Goal: Task Accomplishment & Management: Complete application form

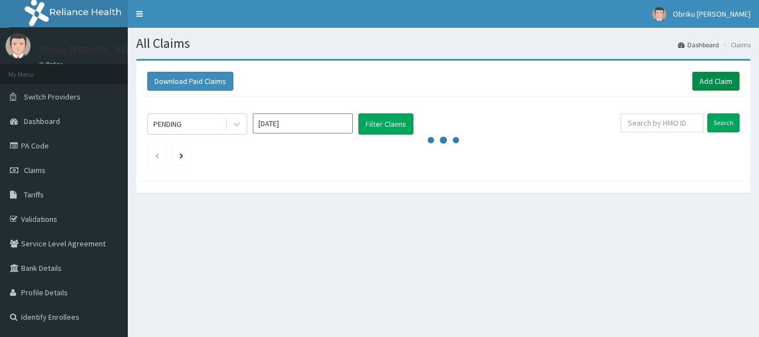
click at [700, 77] on link "Add Claim" at bounding box center [715, 81] width 47 height 19
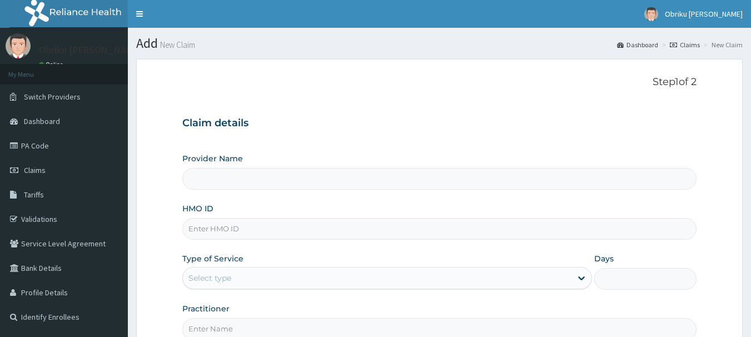
click at [245, 227] on input "HMO ID" at bounding box center [439, 229] width 515 height 22
type input "Nobel Hope Clinic and Maternity"
type input "sut/10020/c"
click at [347, 276] on div "Select type" at bounding box center [377, 278] width 388 height 18
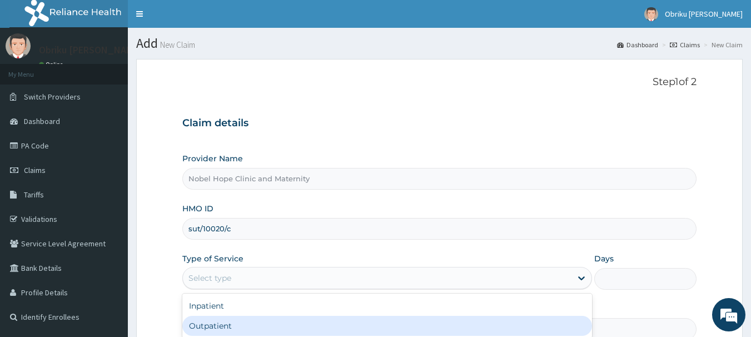
click at [270, 323] on div "Outpatient" at bounding box center [387, 326] width 410 height 20
type input "1"
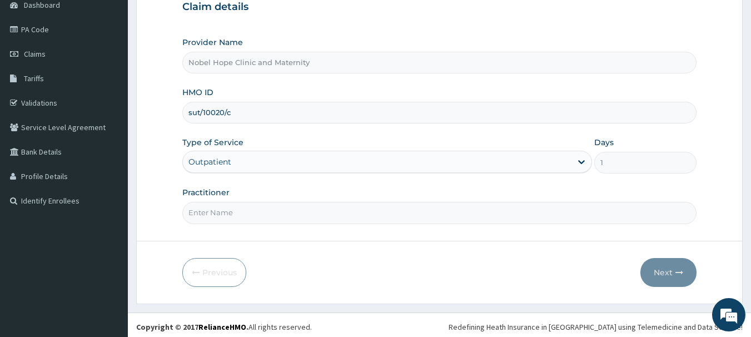
scroll to position [120, 0]
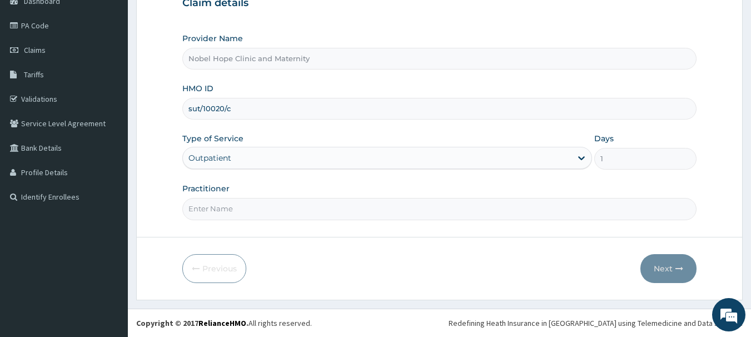
click at [262, 213] on input "Practitioner" at bounding box center [439, 209] width 515 height 22
type input "[PERSON_NAME]"
click at [673, 265] on button "Next" at bounding box center [668, 268] width 56 height 29
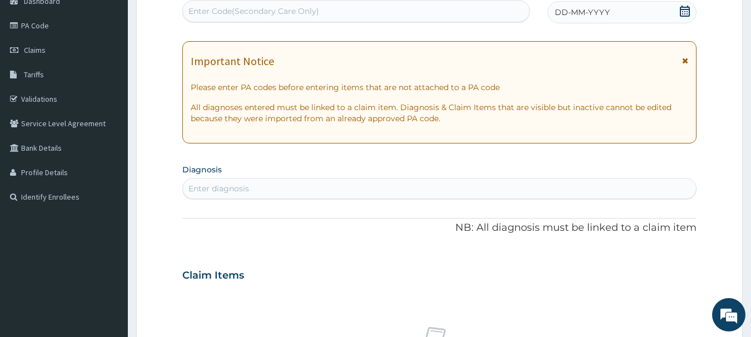
click at [432, 8] on div "Enter Code(Secondary Care Only)" at bounding box center [356, 11] width 347 height 18
click at [590, 9] on span "DD-MM-YYYY" at bounding box center [582, 12] width 55 height 11
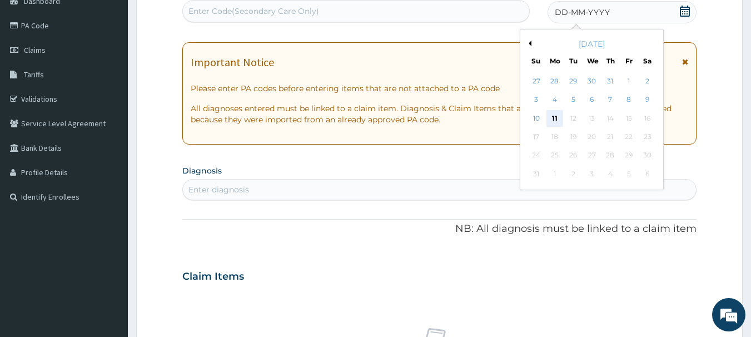
scroll to position [0, 0]
click at [554, 113] on div "11" at bounding box center [554, 118] width 17 height 17
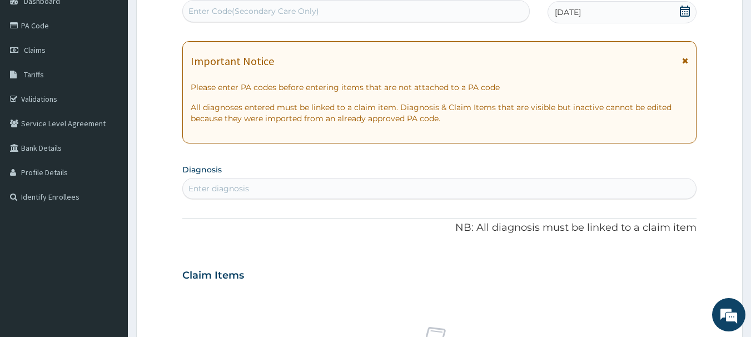
click at [281, 186] on div "Enter diagnosis" at bounding box center [439, 188] width 513 height 18
type input "mala"
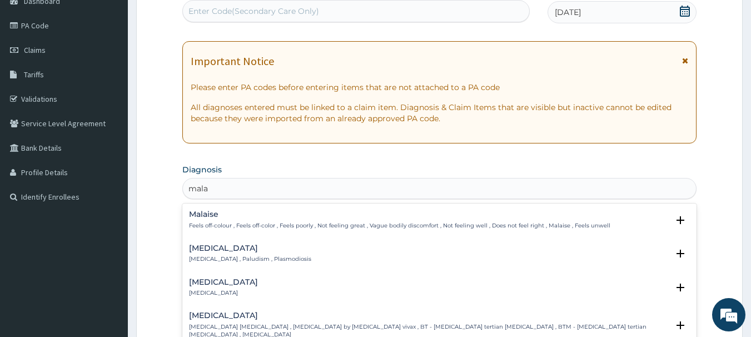
click at [219, 251] on h4 "Malaria" at bounding box center [250, 248] width 122 height 8
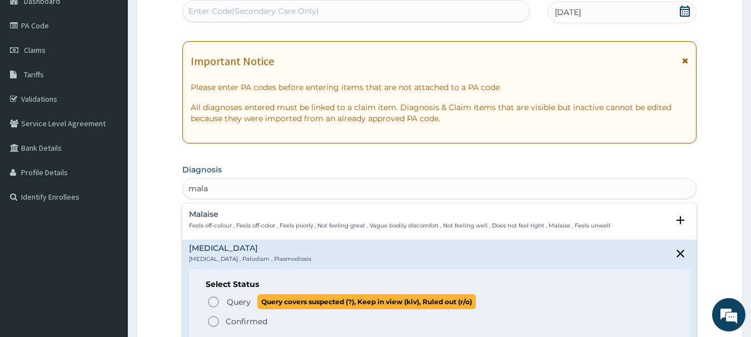
scroll to position [56, 0]
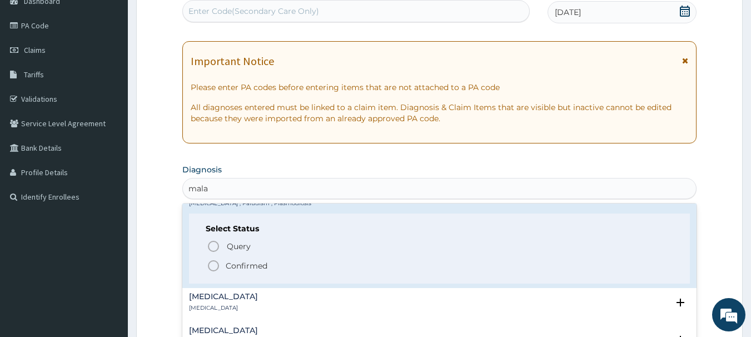
click at [222, 266] on span "Confirmed" at bounding box center [440, 265] width 467 height 13
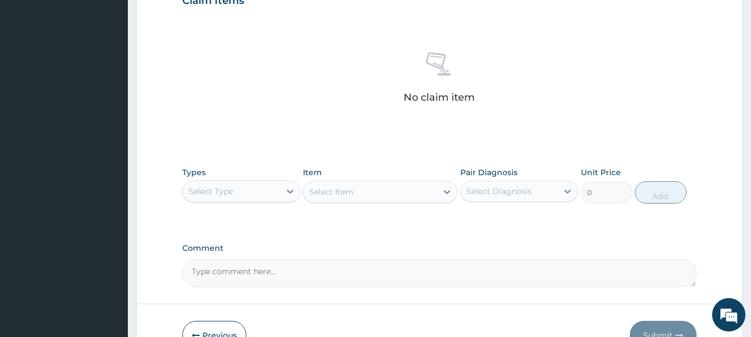
scroll to position [453, 0]
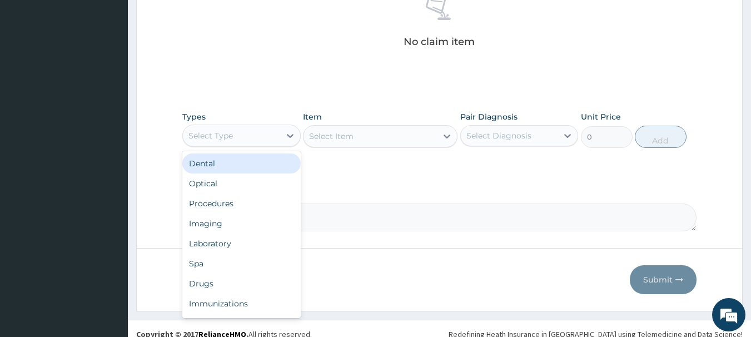
click at [263, 135] on div "Select Type" at bounding box center [231, 136] width 97 height 18
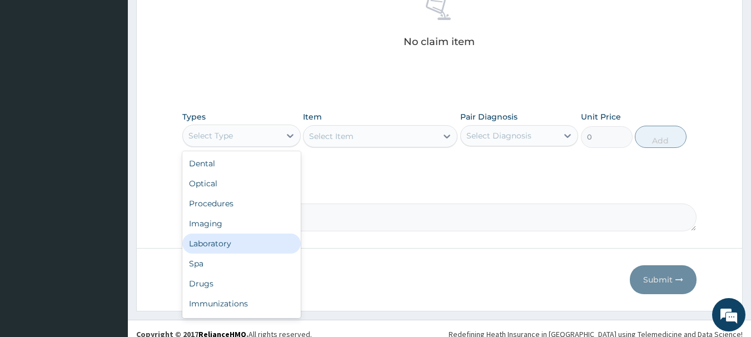
click at [219, 239] on div "Laboratory" at bounding box center [241, 243] width 118 height 20
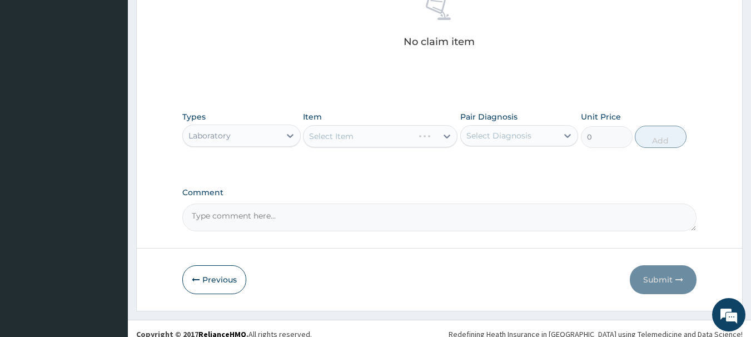
click at [408, 138] on div "Select Item" at bounding box center [380, 136] width 154 height 22
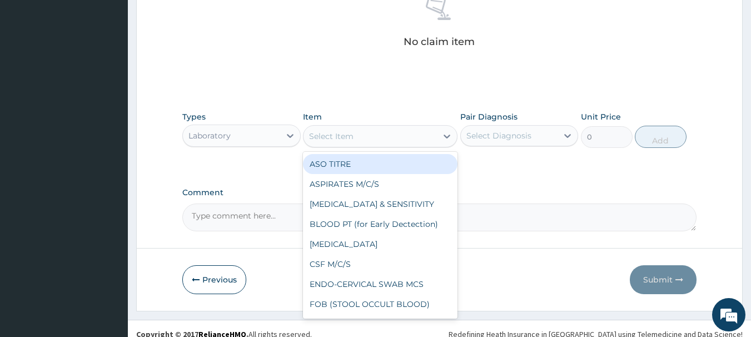
click at [441, 134] on icon at bounding box center [446, 136] width 11 height 11
type input "mp"
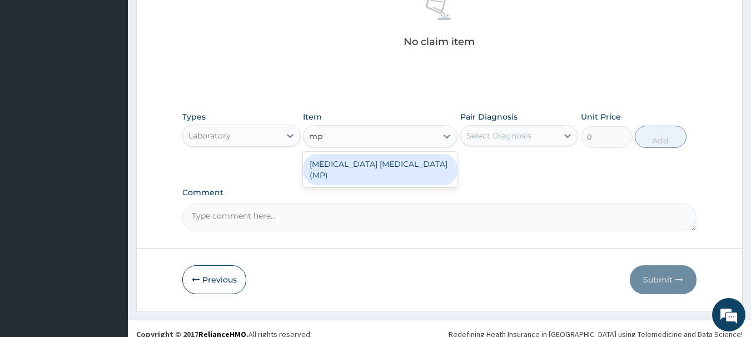
click at [371, 168] on div "MALARIA PARASITE (MP)" at bounding box center [380, 169] width 154 height 31
type input "1820"
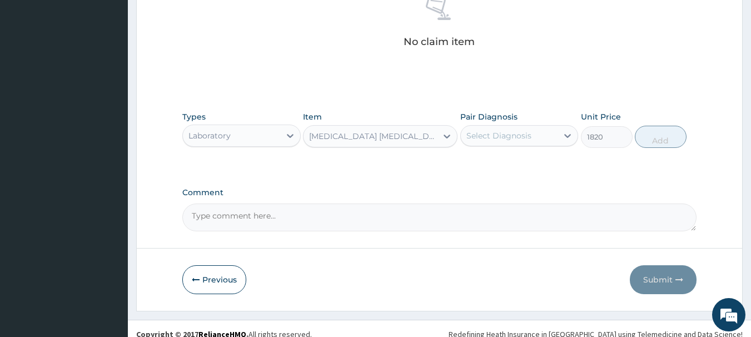
click at [542, 141] on div "Select Diagnosis" at bounding box center [509, 136] width 97 height 18
click at [521, 155] on div "Malaria" at bounding box center [519, 164] width 118 height 23
checkbox input "true"
click at [660, 143] on button "Add" at bounding box center [661, 137] width 52 height 22
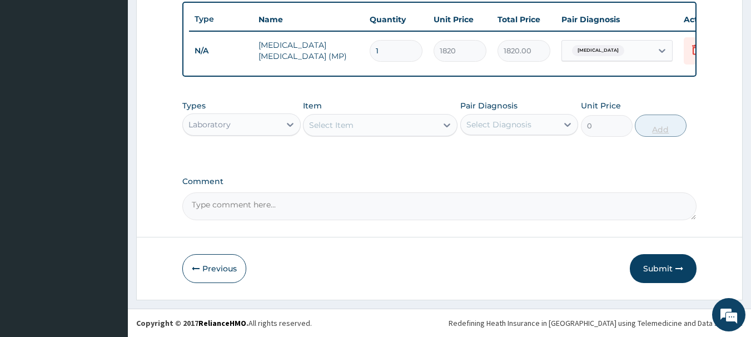
scroll to position [420, 0]
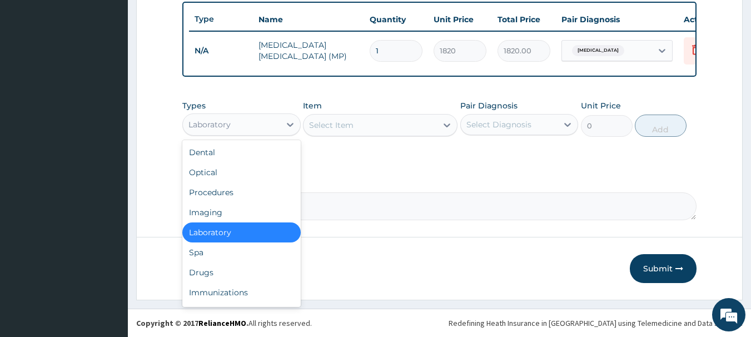
click at [246, 124] on div "Laboratory" at bounding box center [231, 125] width 97 height 18
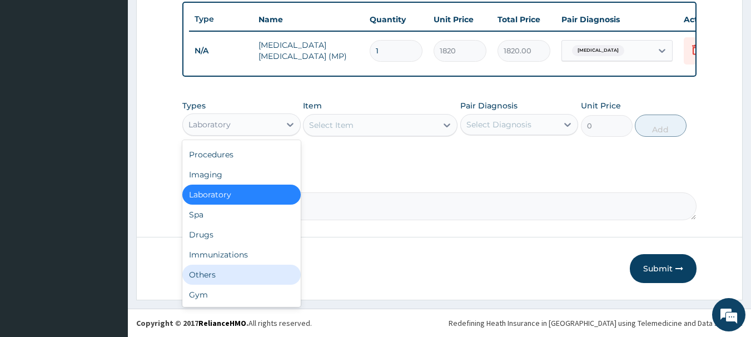
scroll to position [0, 0]
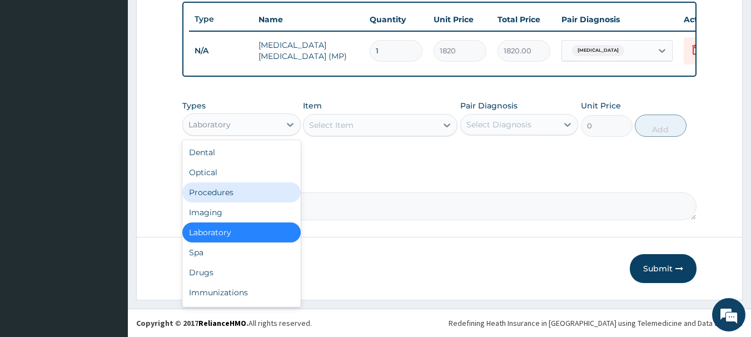
click at [211, 196] on div "Procedures" at bounding box center [241, 192] width 118 height 20
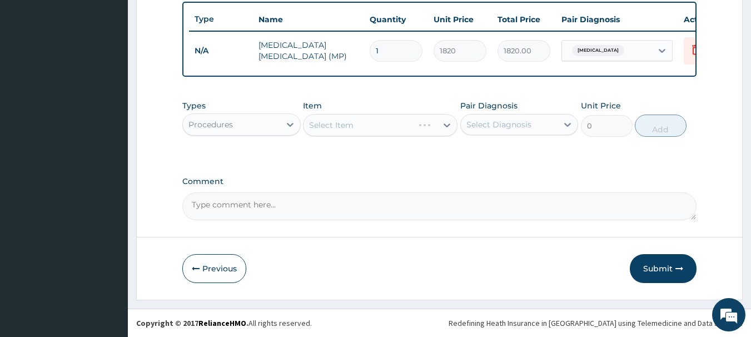
click at [414, 129] on div "Select Item" at bounding box center [380, 125] width 154 height 22
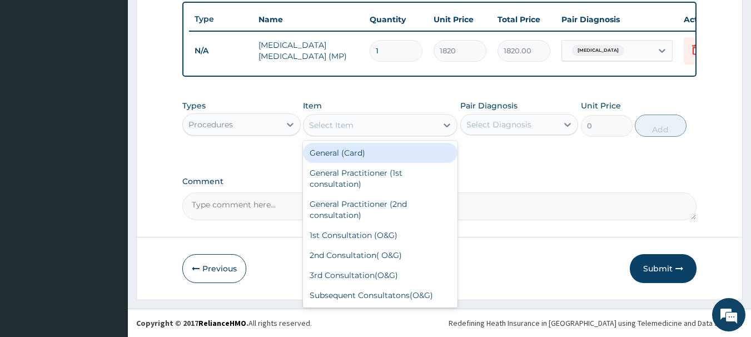
click at [428, 122] on div "Select Item" at bounding box center [369, 125] width 133 height 18
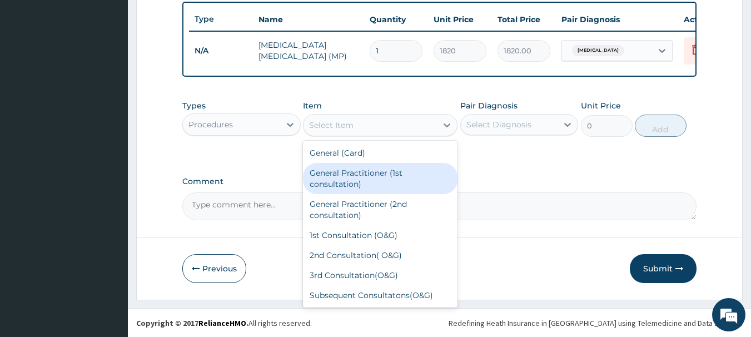
click at [332, 186] on div "General Practitioner (1st consultation)" at bounding box center [380, 178] width 154 height 31
type input "3900"
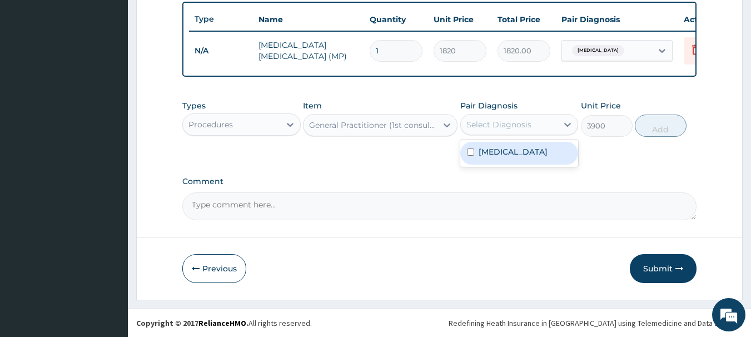
click at [523, 124] on div "Select Diagnosis" at bounding box center [498, 124] width 65 height 11
click at [514, 158] on div "Malaria" at bounding box center [519, 153] width 118 height 23
checkbox input "true"
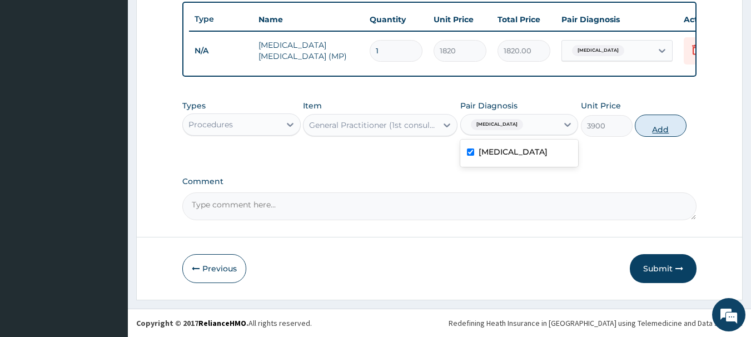
click at [650, 128] on button "Add" at bounding box center [661, 125] width 52 height 22
type input "0"
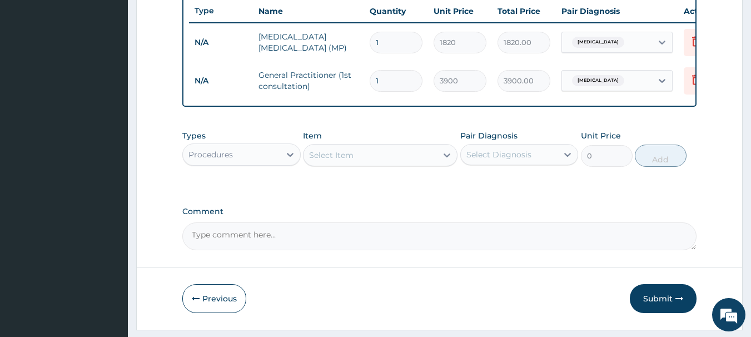
click at [266, 159] on div "Procedures" at bounding box center [231, 155] width 97 height 18
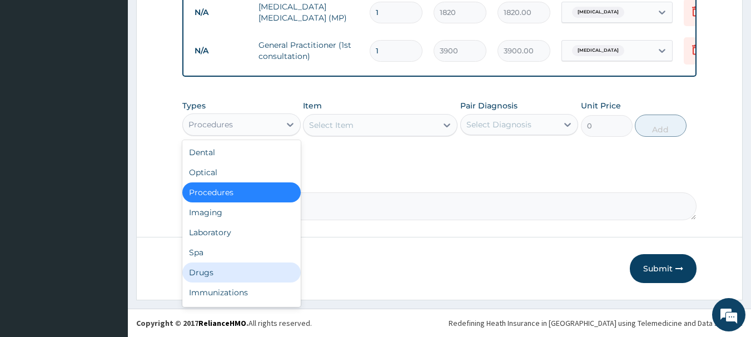
click at [198, 267] on div "Drugs" at bounding box center [241, 272] width 118 height 20
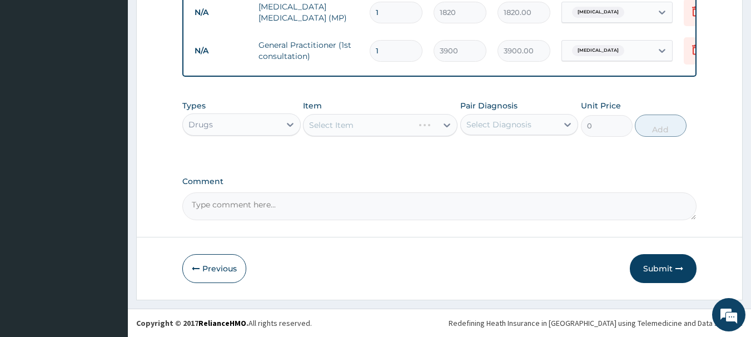
click at [403, 123] on div "Select Item" at bounding box center [380, 125] width 154 height 22
click at [442, 121] on div "Select Item" at bounding box center [380, 125] width 154 height 22
click at [442, 128] on div "Select Item" at bounding box center [380, 125] width 154 height 22
click at [412, 127] on div "Select Item" at bounding box center [380, 125] width 154 height 22
click at [407, 126] on div "Select Item" at bounding box center [380, 125] width 154 height 22
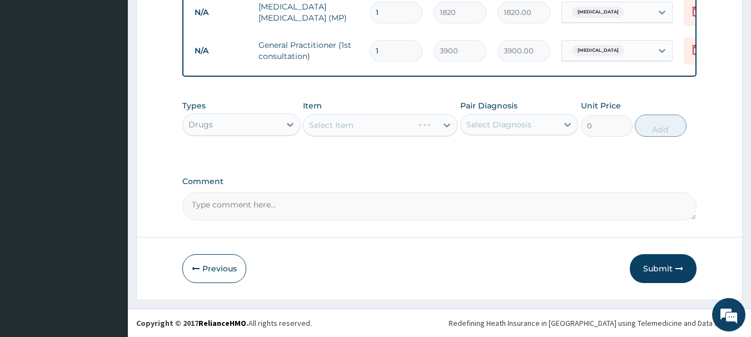
click at [422, 121] on div "Select Item" at bounding box center [380, 125] width 154 height 22
click at [439, 124] on div at bounding box center [447, 125] width 20 height 20
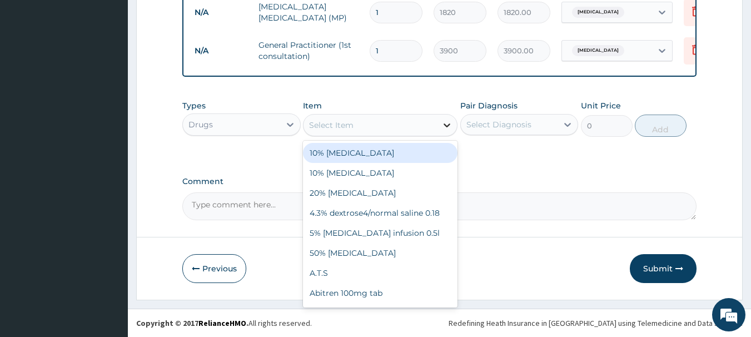
type input "a"
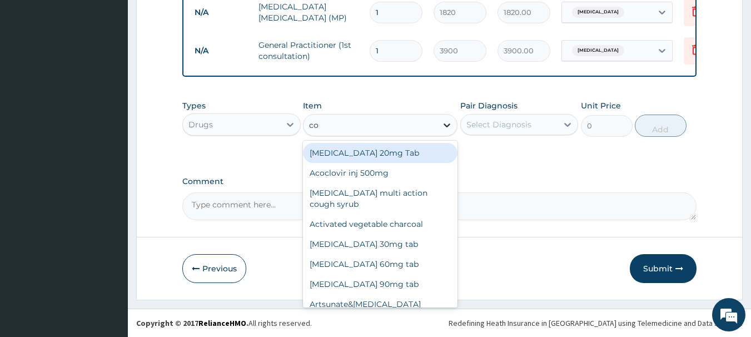
type input "coa"
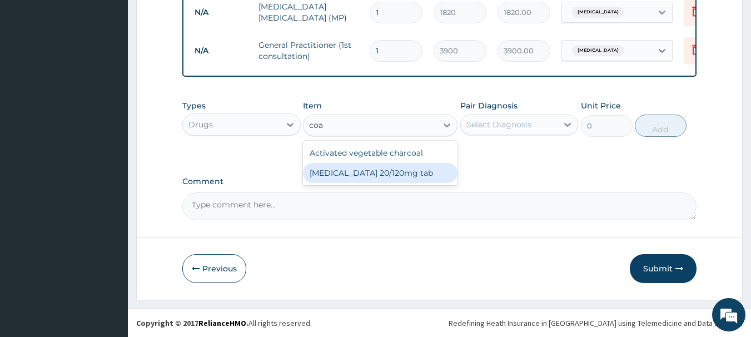
click at [328, 172] on div "Coartem 20/120mg tab" at bounding box center [380, 173] width 154 height 20
type input "106.14"
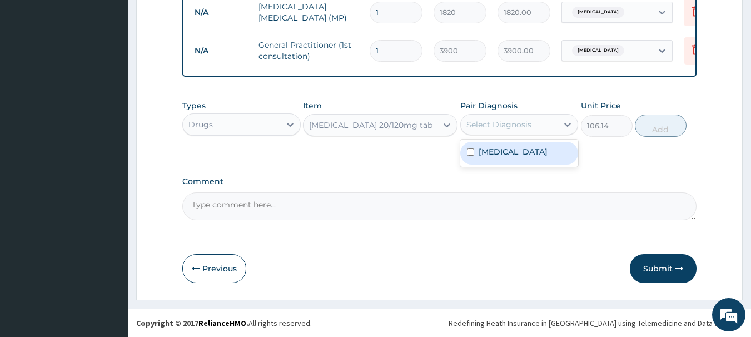
click at [507, 128] on div "Select Diagnosis" at bounding box center [498, 124] width 65 height 11
click at [480, 152] on label "Malaria" at bounding box center [512, 151] width 69 height 11
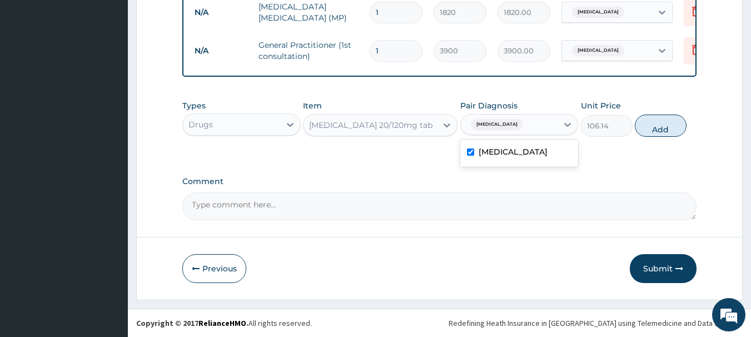
checkbox input "true"
click at [664, 126] on button "Add" at bounding box center [661, 125] width 52 height 22
type input "0"
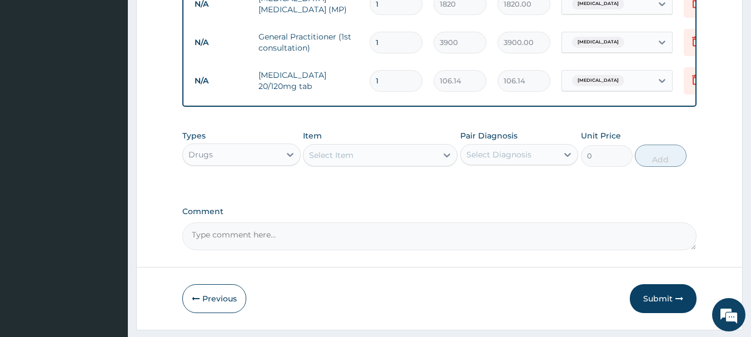
type input "12"
type input "1273.68"
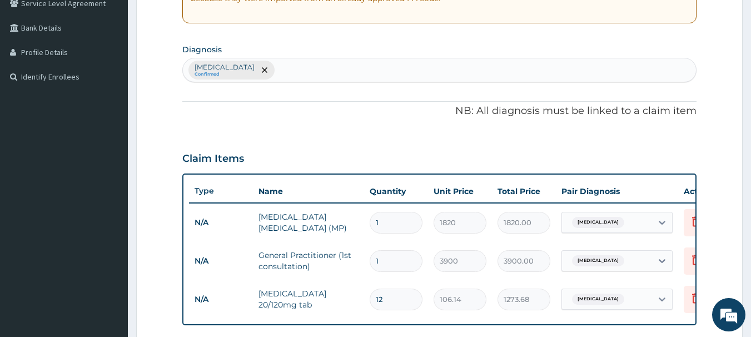
scroll to position [236, 0]
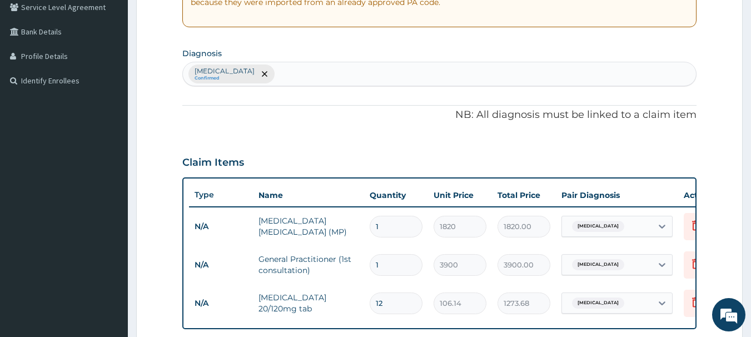
type input "12"
click at [256, 69] on div "Malaria Confirmed" at bounding box center [439, 73] width 513 height 23
type input "cough"
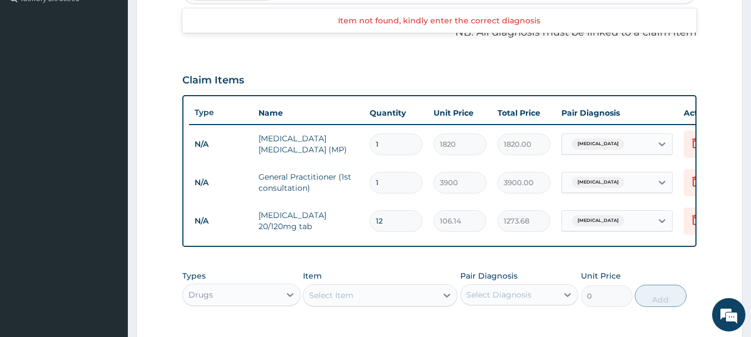
scroll to position [292, 0]
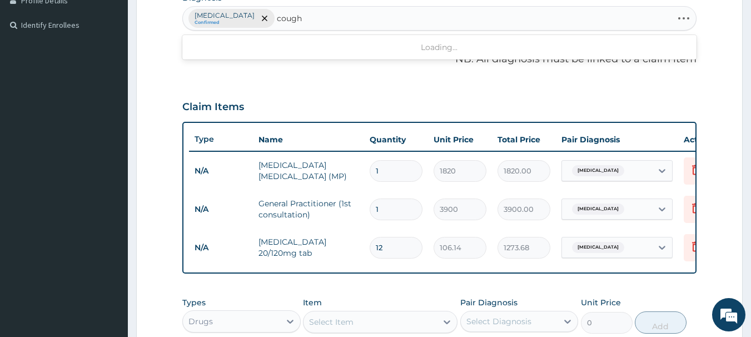
type input "cough"
click at [325, 6] on div "Malaria Confirmed" at bounding box center [439, 18] width 515 height 24
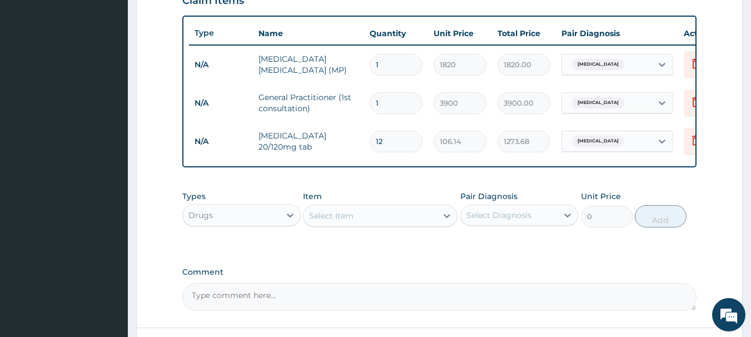
scroll to position [458, 0]
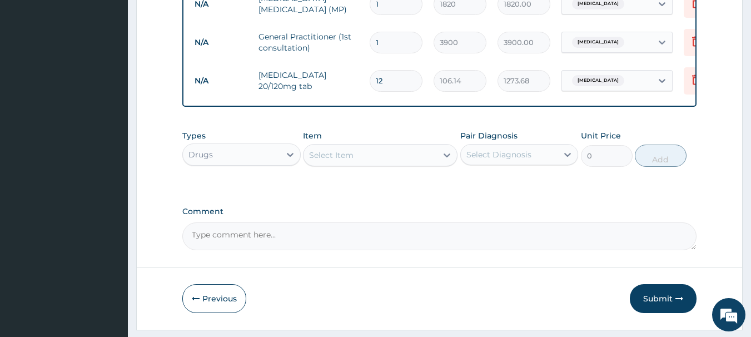
click at [376, 162] on div "Select Item" at bounding box center [369, 155] width 133 height 18
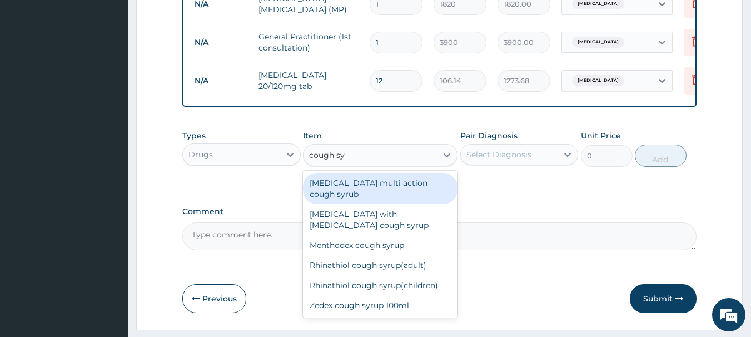
type input "cough syr"
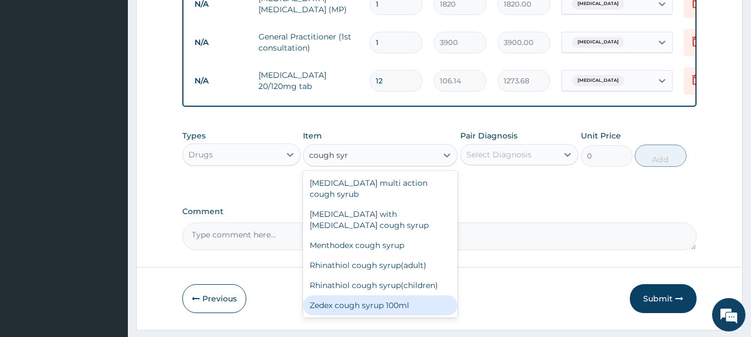
click at [327, 295] on div "Zedex cough syrup 100ml" at bounding box center [380, 305] width 154 height 20
type input "792"
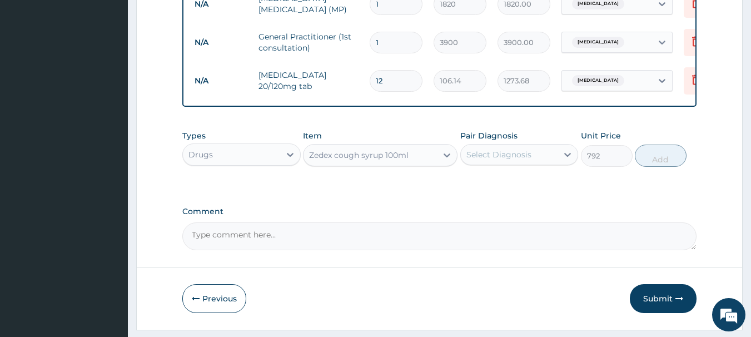
scroll to position [497, 0]
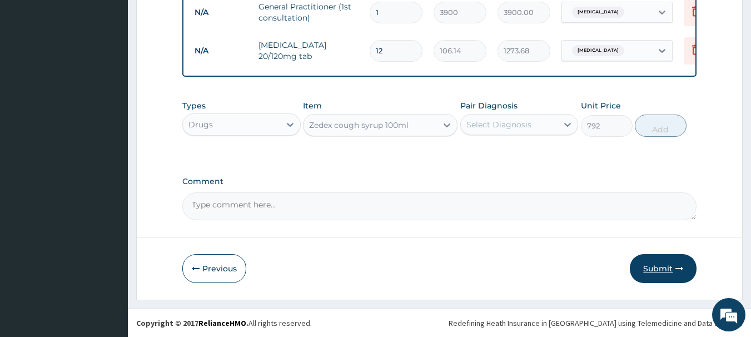
click at [661, 270] on button "Submit" at bounding box center [663, 268] width 67 height 29
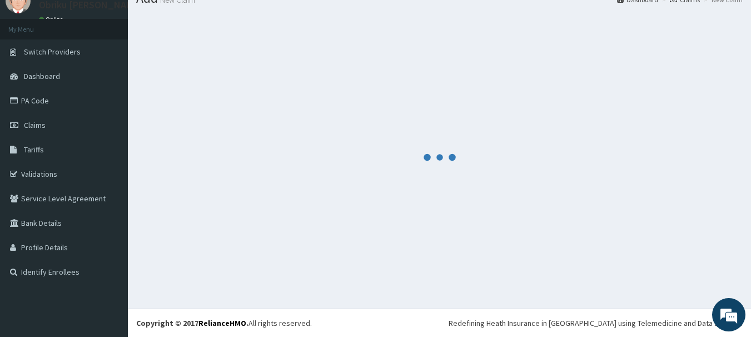
scroll to position [45, 0]
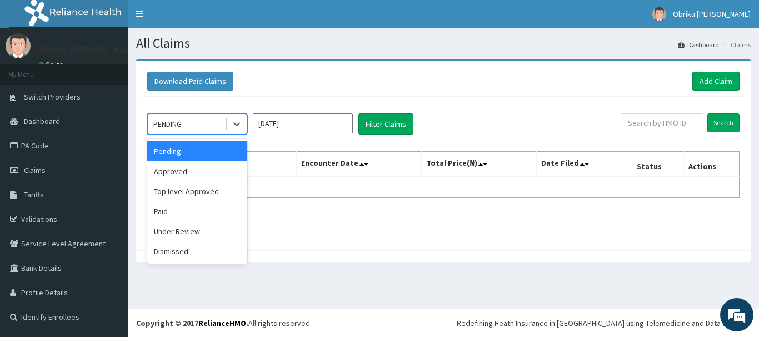
click at [198, 125] on div "PENDING" at bounding box center [186, 124] width 77 height 18
click at [202, 151] on div "Pending" at bounding box center [197, 151] width 100 height 20
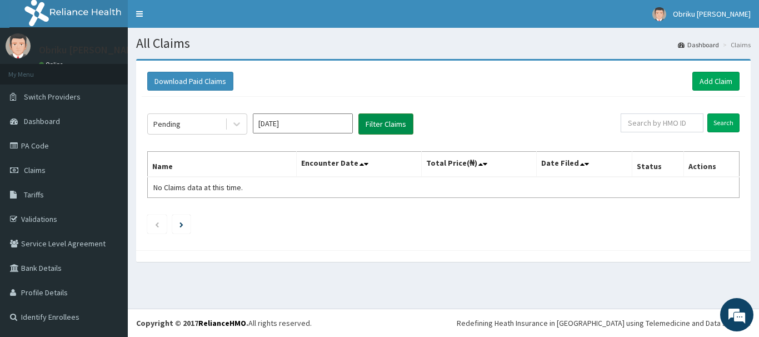
click at [383, 125] on button "Filter Claims" at bounding box center [385, 123] width 55 height 21
click at [183, 122] on div "Pending" at bounding box center [186, 124] width 77 height 18
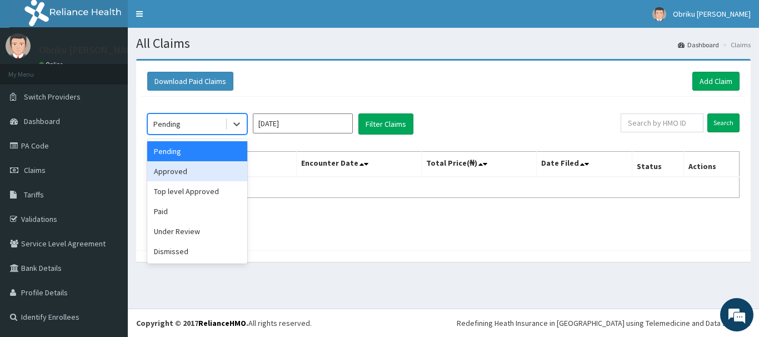
click at [183, 169] on div "Approved" at bounding box center [197, 171] width 100 height 20
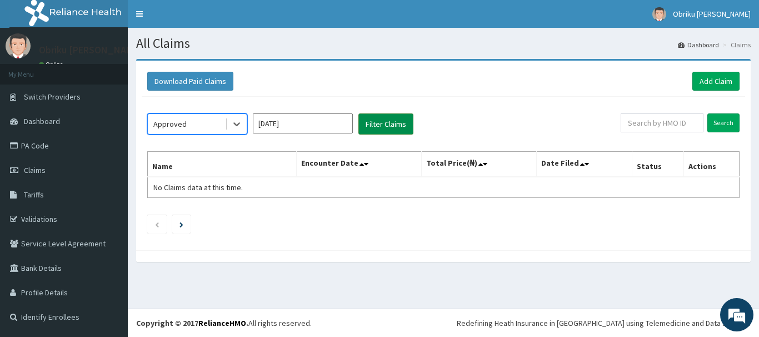
click at [377, 126] on button "Filter Claims" at bounding box center [385, 123] width 55 height 21
click at [386, 123] on button "Filter Claims" at bounding box center [385, 123] width 55 height 21
click at [379, 128] on button "Filter Claims" at bounding box center [385, 123] width 55 height 21
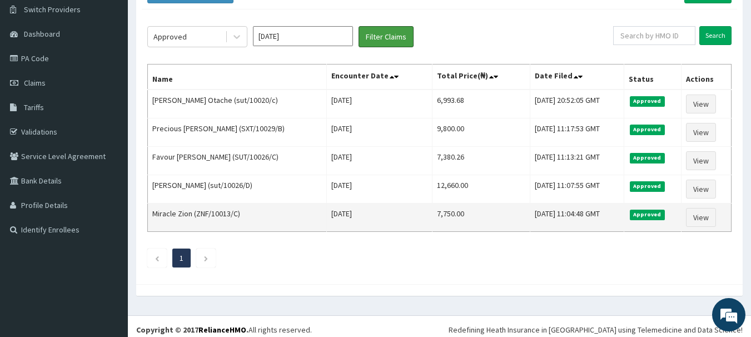
scroll to position [94, 0]
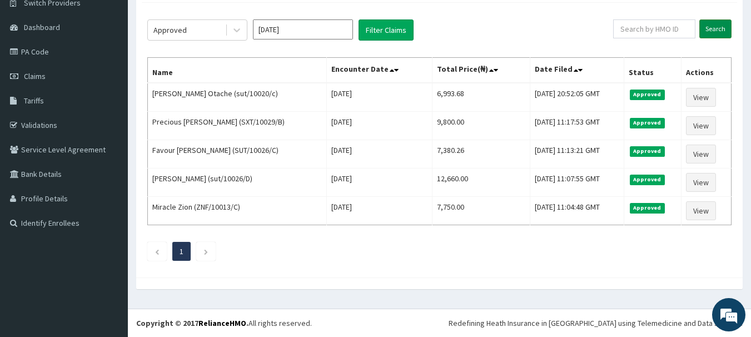
click at [711, 26] on input "Search" at bounding box center [715, 28] width 32 height 19
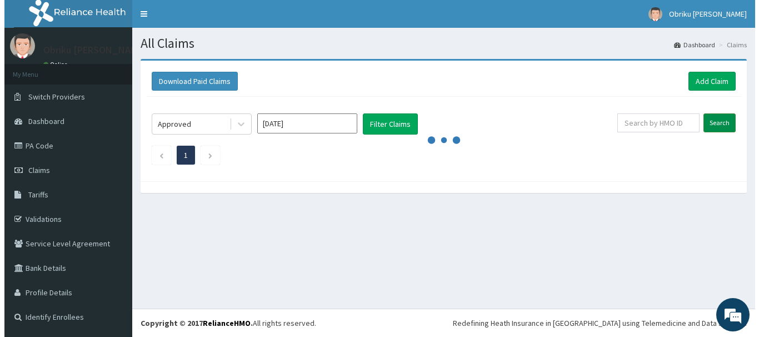
scroll to position [0, 0]
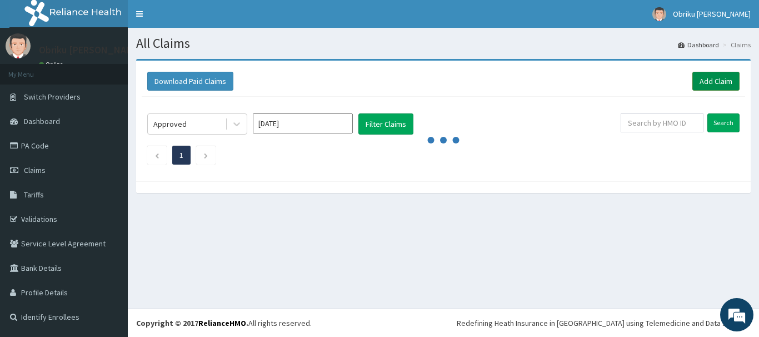
click at [707, 77] on link "Add Claim" at bounding box center [715, 81] width 47 height 19
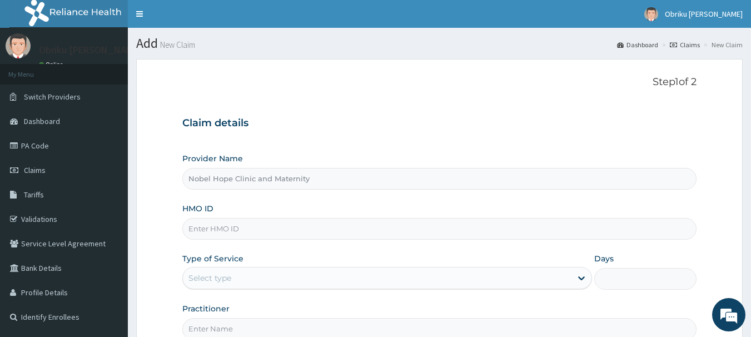
click at [257, 228] on input "HMO ID" at bounding box center [439, 229] width 515 height 22
type input "sut/10026/A"
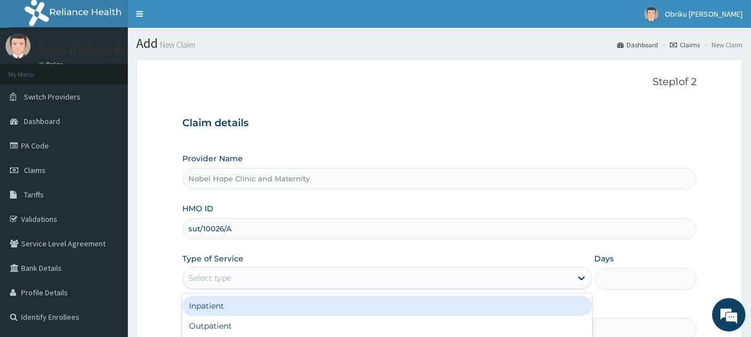
click at [340, 277] on div "Select type" at bounding box center [377, 278] width 388 height 18
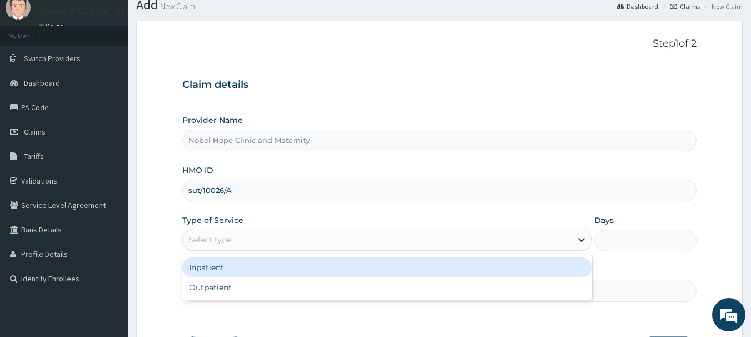
scroll to position [56, 0]
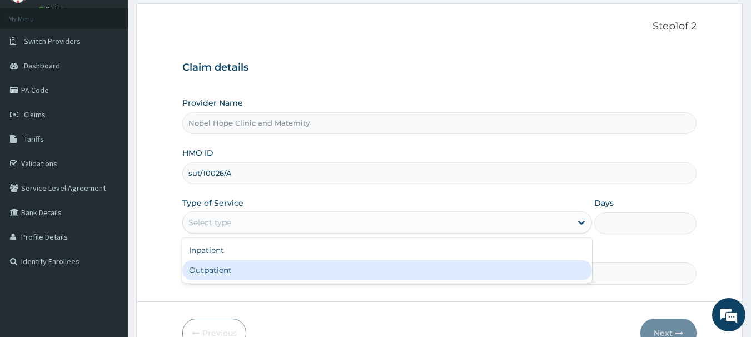
click at [234, 271] on div "Outpatient" at bounding box center [387, 270] width 410 height 20
type input "1"
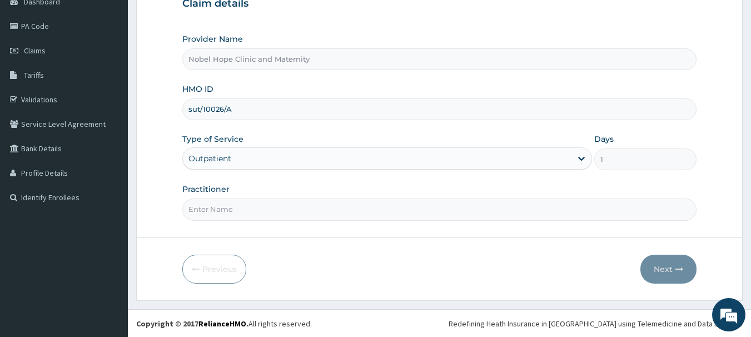
scroll to position [120, 0]
click at [259, 202] on input "Practitioner" at bounding box center [439, 209] width 515 height 22
type input "[PERSON_NAME]"
click at [660, 269] on button "Next" at bounding box center [668, 268] width 56 height 29
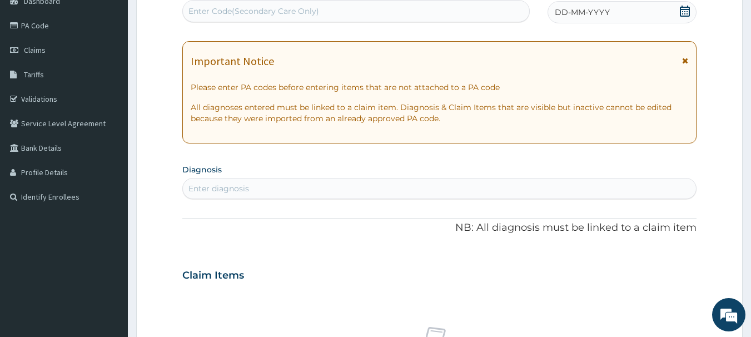
click at [267, 188] on div "Enter diagnosis" at bounding box center [439, 188] width 513 height 18
type input "[MEDICAL_DATA]"
click at [256, 183] on div "Enter diagnosis" at bounding box center [439, 188] width 513 height 18
type input "[MEDICAL_DATA]"
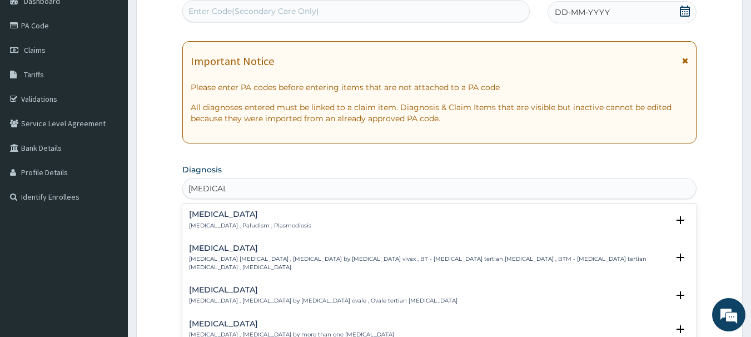
click at [215, 216] on h4 "[MEDICAL_DATA]" at bounding box center [250, 214] width 122 height 8
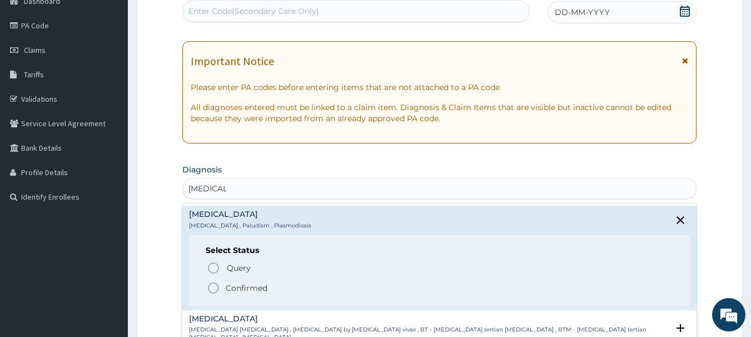
click at [215, 287] on icon "status option filled" at bounding box center [213, 287] width 13 height 13
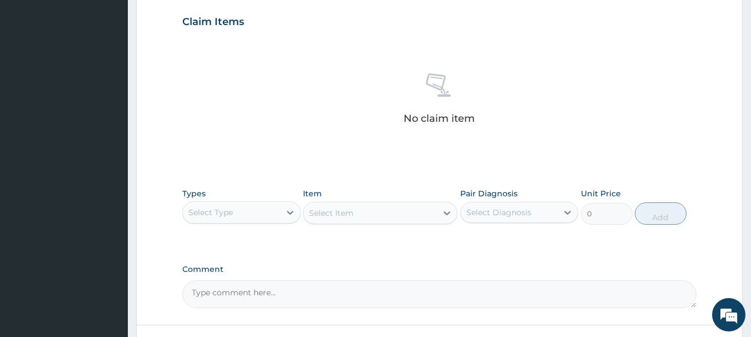
scroll to position [398, 0]
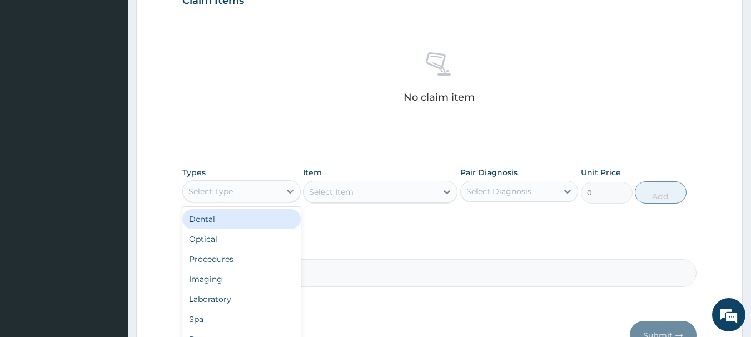
click at [275, 192] on div "Select Type" at bounding box center [231, 191] width 97 height 18
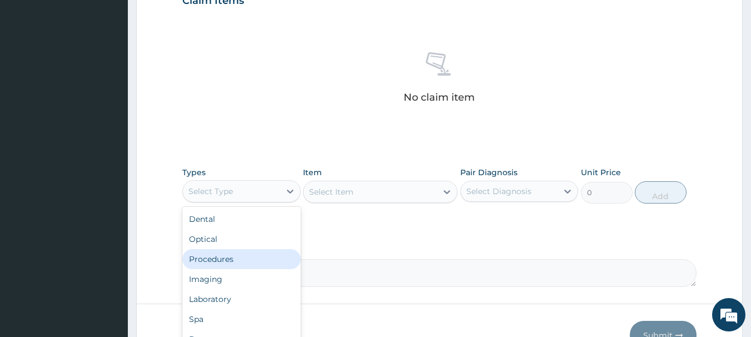
click at [223, 257] on div "Procedures" at bounding box center [241, 259] width 118 height 20
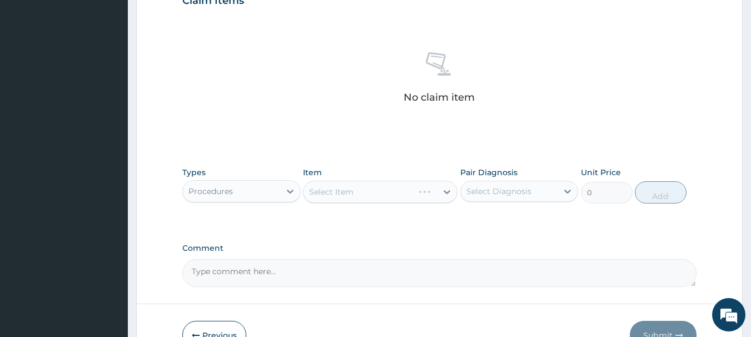
click at [433, 194] on div "Select Item" at bounding box center [380, 192] width 154 height 22
click at [441, 190] on div "Select Item" at bounding box center [380, 192] width 154 height 22
click at [441, 191] on div "Select Item" at bounding box center [380, 192] width 154 height 22
click at [351, 190] on div "Select Item" at bounding box center [380, 192] width 154 height 22
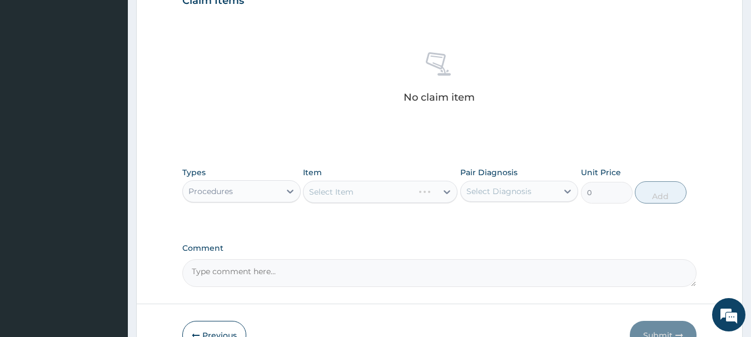
click at [351, 196] on div "Select Item" at bounding box center [380, 192] width 154 height 22
click at [351, 196] on div "Select Item" at bounding box center [331, 191] width 44 height 11
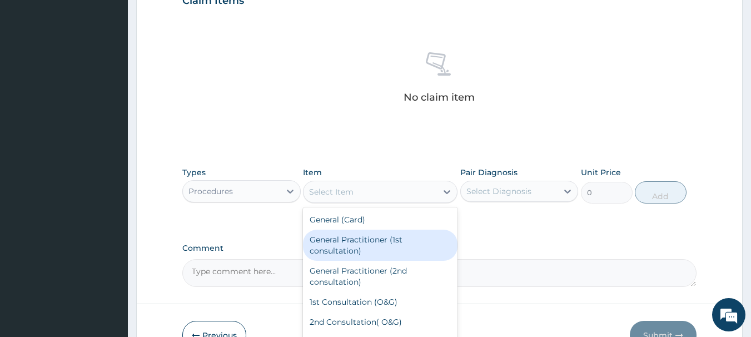
click at [342, 248] on div "General Practitioner (1st consultation)" at bounding box center [380, 245] width 154 height 31
type input "3900"
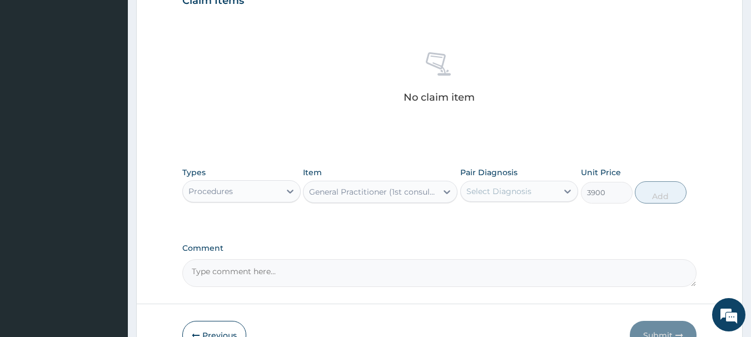
click at [525, 191] on div "Select Diagnosis" at bounding box center [498, 191] width 65 height 11
drag, startPoint x: 495, startPoint y: 220, endPoint x: 568, endPoint y: 211, distance: 73.9
click at [506, 219] on label "Malaria" at bounding box center [512, 218] width 69 height 11
checkbox input "true"
click at [677, 188] on button "Add" at bounding box center [661, 192] width 52 height 22
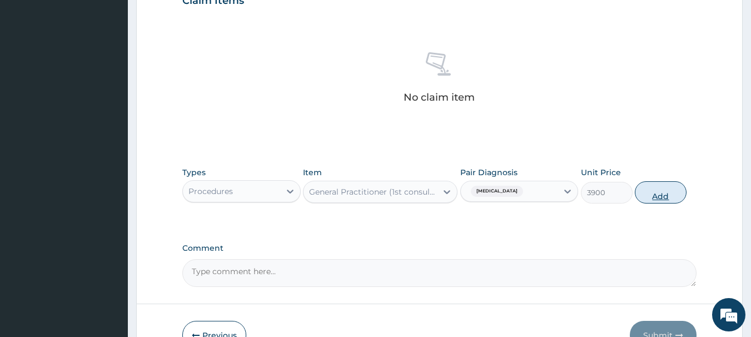
type input "0"
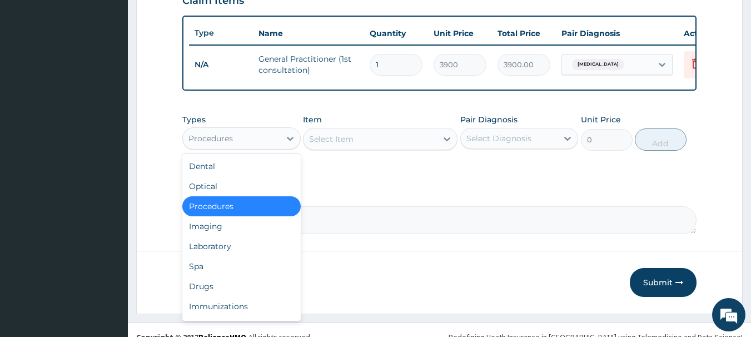
click at [275, 146] on div "Procedures" at bounding box center [231, 138] width 97 height 18
click at [213, 251] on div "Laboratory" at bounding box center [241, 246] width 118 height 20
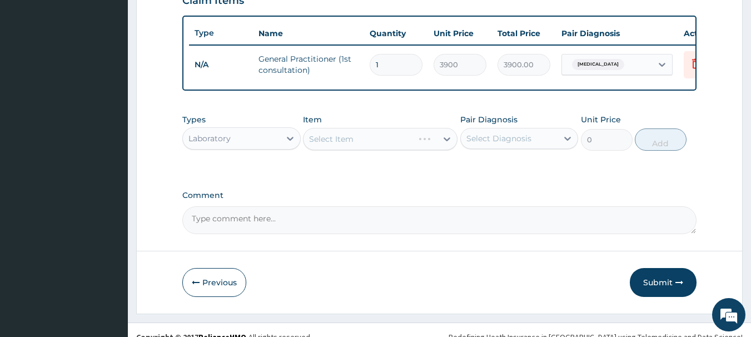
click at [436, 149] on div "Select Item" at bounding box center [380, 139] width 154 height 22
click at [402, 148] on div "Select Item" at bounding box center [380, 139] width 154 height 22
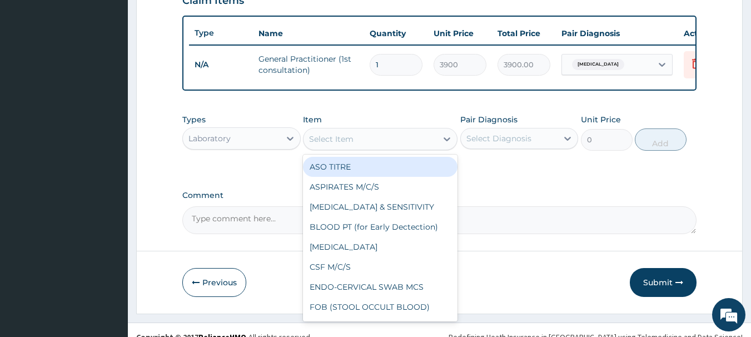
click at [368, 147] on div "Select Item" at bounding box center [369, 139] width 133 height 18
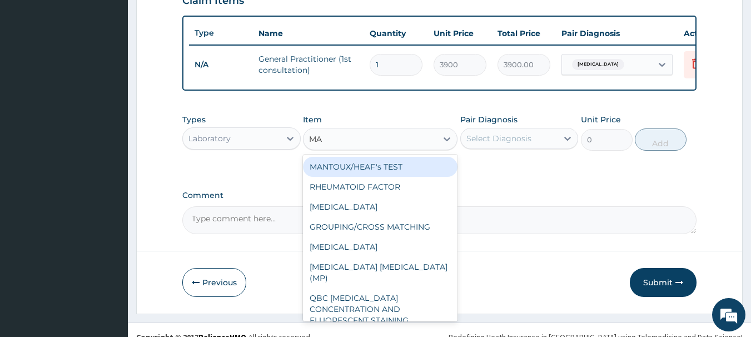
type input "MAL"
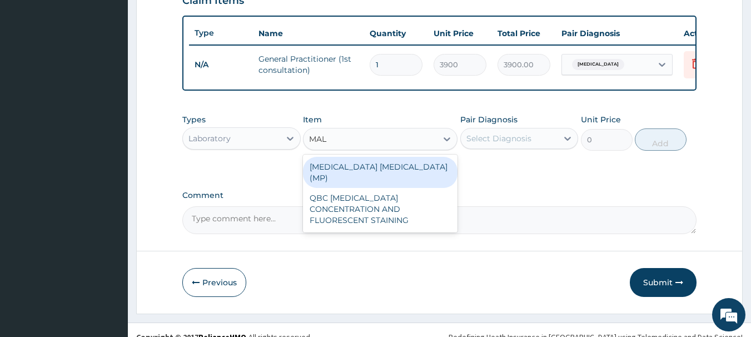
click at [360, 177] on div "MALARIA PARASITE (MP)" at bounding box center [380, 172] width 154 height 31
type input "1820"
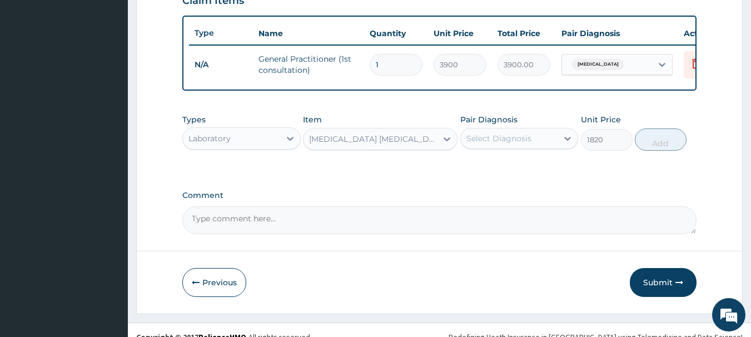
click at [557, 147] on div "Select Diagnosis" at bounding box center [509, 138] width 97 height 18
click at [497, 171] on label "Malaria" at bounding box center [512, 165] width 69 height 11
checkbox input "true"
click at [666, 142] on button "Add" at bounding box center [661, 139] width 52 height 22
type input "0"
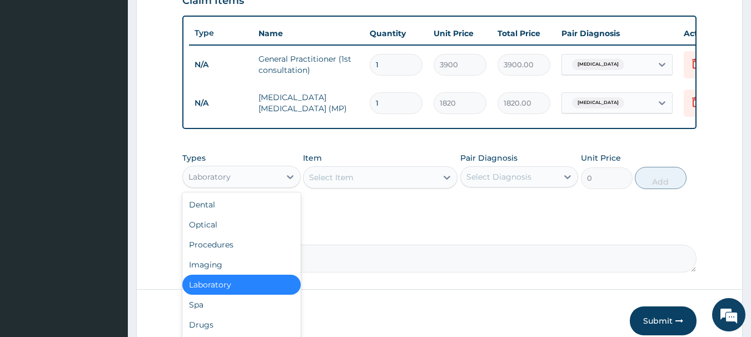
click at [251, 184] on div "Laboratory" at bounding box center [231, 177] width 97 height 18
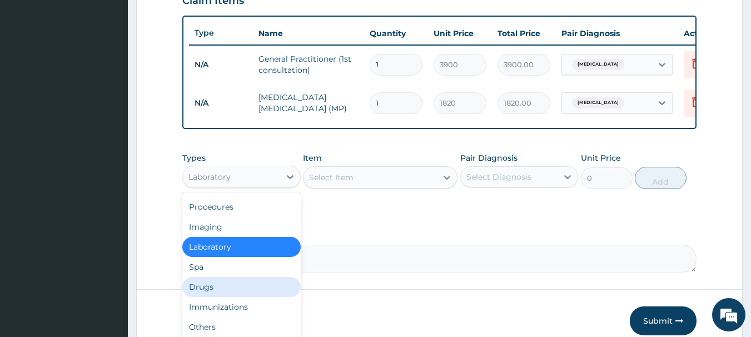
click at [204, 293] on div "Drugs" at bounding box center [241, 287] width 118 height 20
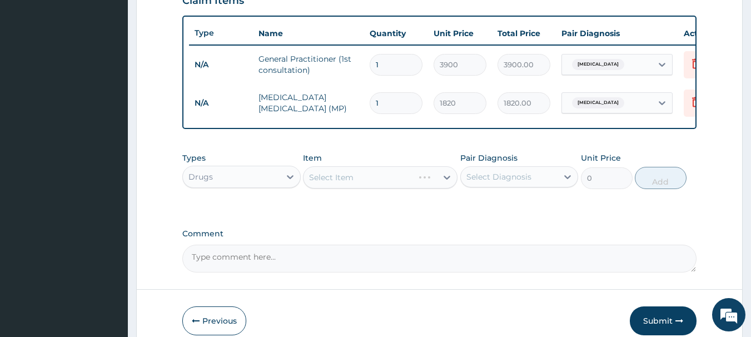
click at [427, 187] on div "Select Item" at bounding box center [380, 177] width 154 height 22
click at [387, 187] on div "Select Item" at bounding box center [380, 177] width 154 height 22
click at [401, 184] on div "Select Item" at bounding box center [380, 177] width 154 height 22
click at [426, 184] on div "Select Item" at bounding box center [380, 177] width 154 height 22
click at [441, 183] on div "Select Item" at bounding box center [380, 177] width 154 height 22
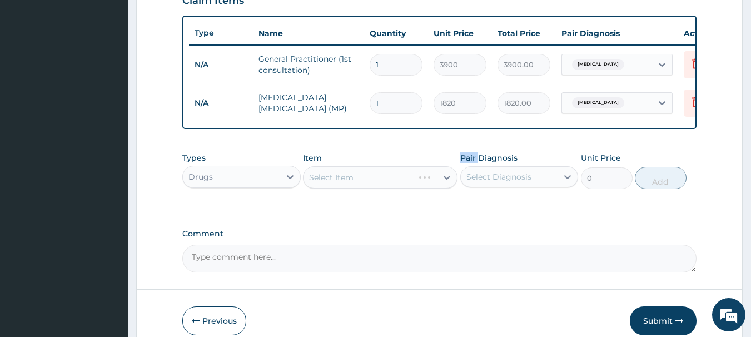
click at [441, 183] on div "Select Item" at bounding box center [380, 177] width 154 height 22
click at [374, 188] on div "Select Item" at bounding box center [380, 177] width 154 height 22
click at [374, 187] on div "Select Item" at bounding box center [380, 177] width 154 height 22
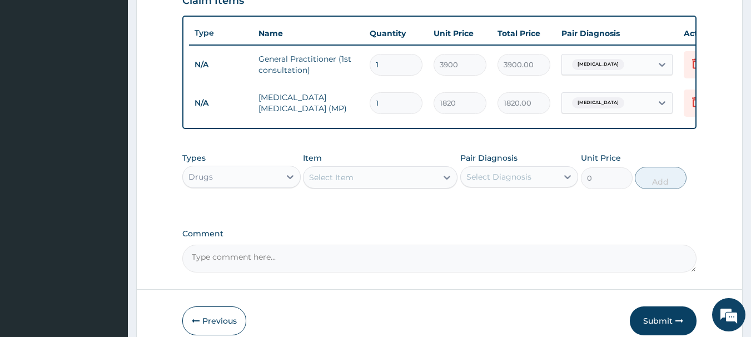
click at [339, 183] on div "Select Item" at bounding box center [331, 177] width 44 height 11
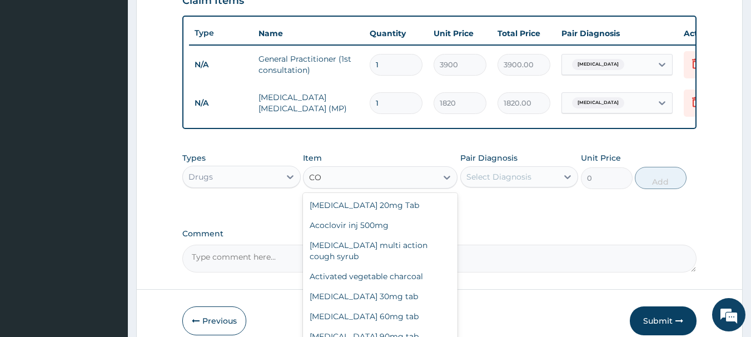
type input "C"
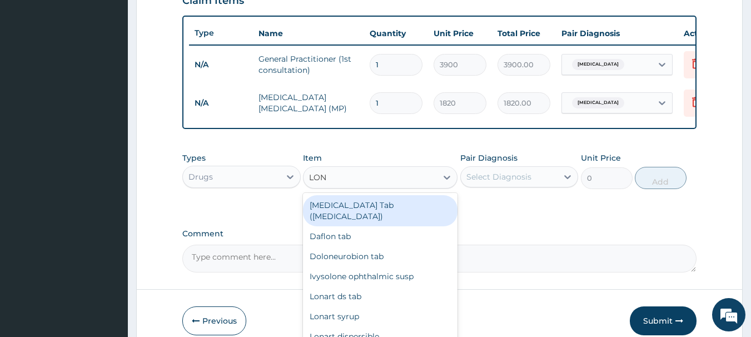
type input "LONA"
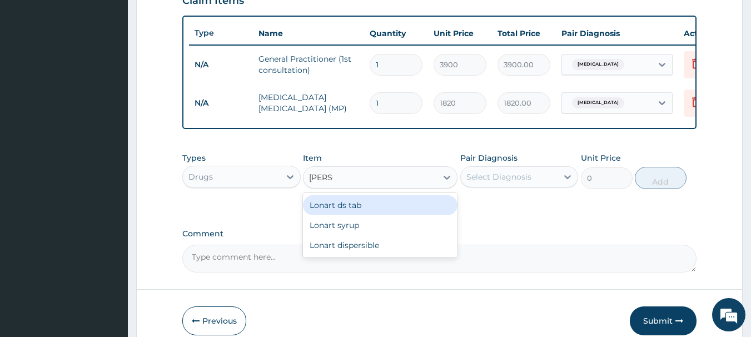
click at [336, 215] on div "Lonart ds tab" at bounding box center [380, 205] width 154 height 20
type input "2100"
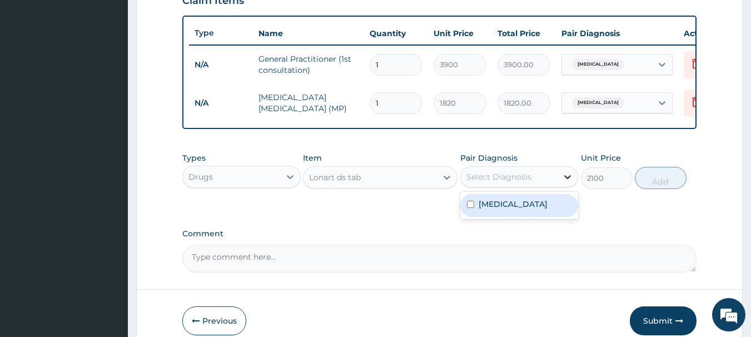
click at [567, 182] on icon at bounding box center [567, 176] width 11 height 11
click at [502, 217] on div "Malaria" at bounding box center [519, 205] width 118 height 23
checkbox input "true"
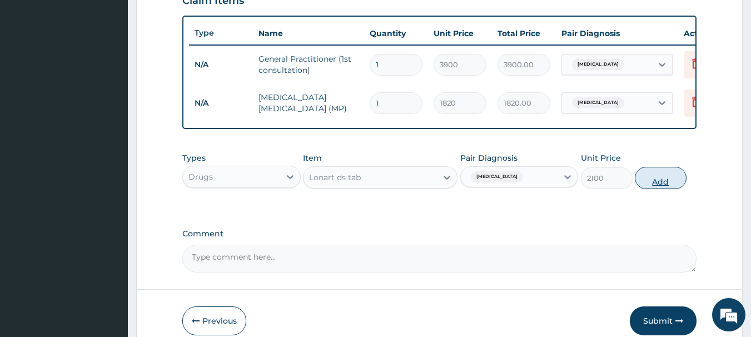
click at [656, 189] on button "Add" at bounding box center [661, 178] width 52 height 22
type input "0"
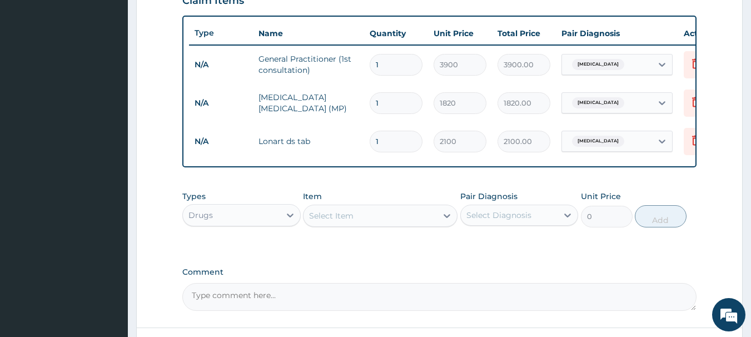
type input "0.00"
type input "6"
type input "12600.00"
type input "6"
click at [387, 223] on div "Select Item" at bounding box center [369, 216] width 133 height 18
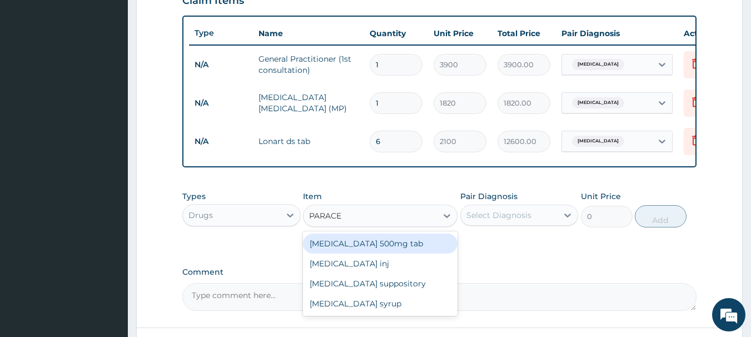
type input "PARACET"
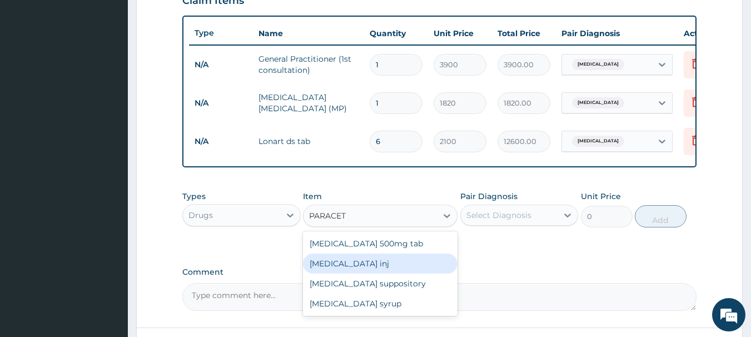
click at [355, 273] on div "Paracetamol inj" at bounding box center [380, 263] width 154 height 20
type input "540"
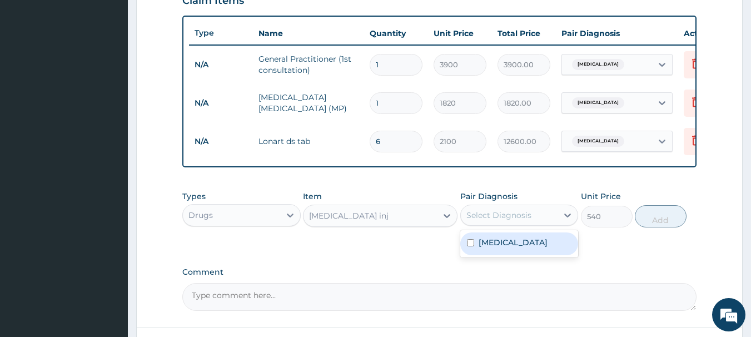
click at [546, 224] on div "Select Diagnosis" at bounding box center [509, 215] width 97 height 18
click at [488, 248] on label "Malaria" at bounding box center [512, 242] width 69 height 11
checkbox input "true"
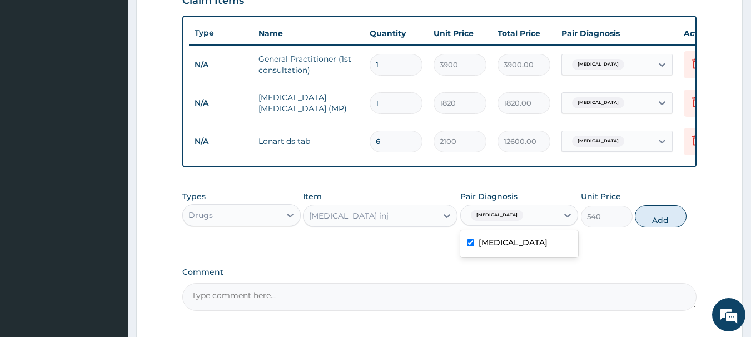
click at [660, 221] on button "Add" at bounding box center [661, 216] width 52 height 22
type input "0"
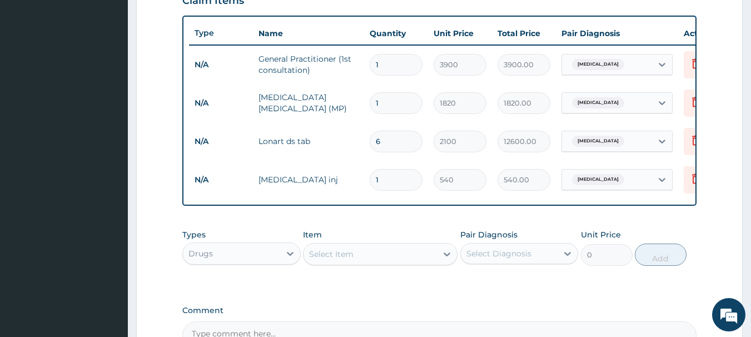
type input "0.00"
type input "2"
type input "1080.00"
type input "2"
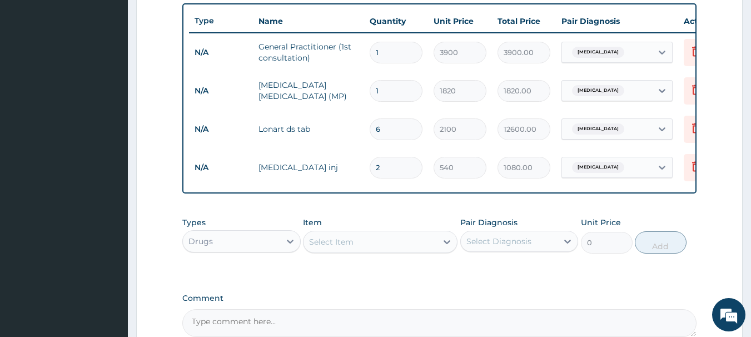
scroll to position [398, 0]
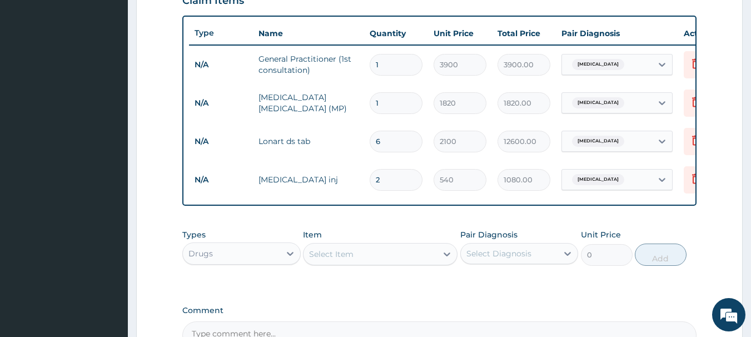
click at [393, 259] on div "Select Item" at bounding box center [369, 254] width 133 height 18
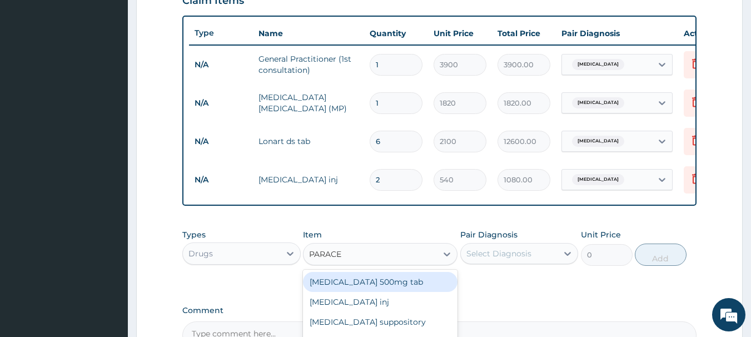
type input "PARACET"
click at [364, 287] on div "Paracetamol 500mg tab" at bounding box center [380, 282] width 154 height 20
type input "64.43"
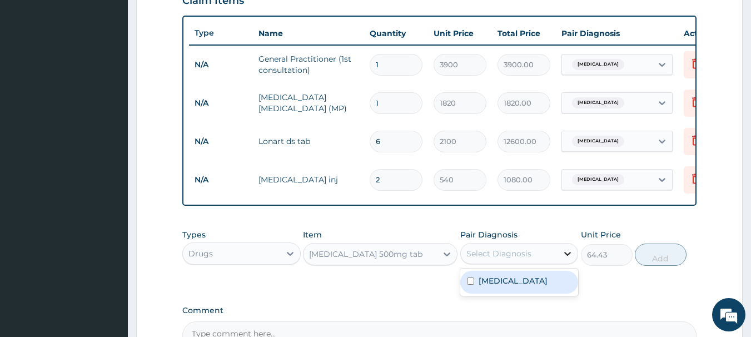
click at [558, 262] on div at bounding box center [567, 253] width 20 height 20
click at [515, 288] on div "Malaria" at bounding box center [519, 282] width 118 height 23
checkbox input "true"
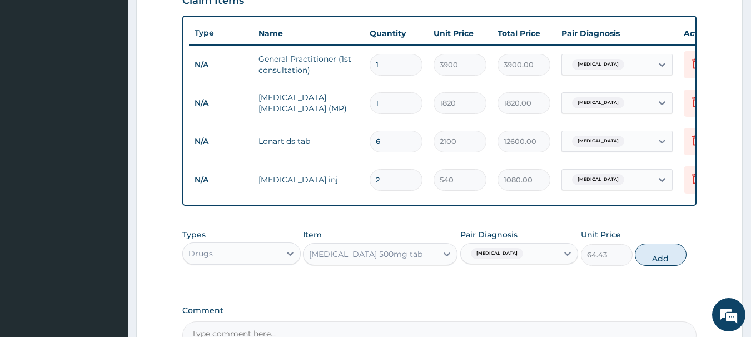
click at [658, 261] on button "Add" at bounding box center [661, 254] width 52 height 22
type input "0"
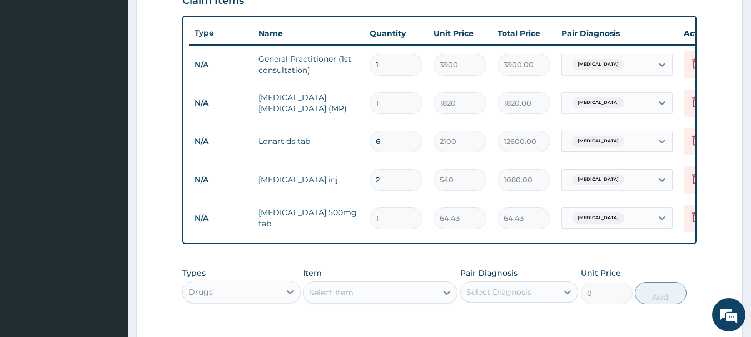
type input "18"
type input "1159.74"
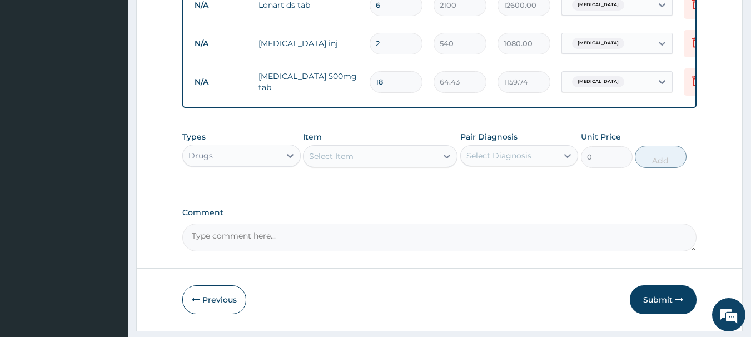
scroll to position [573, 0]
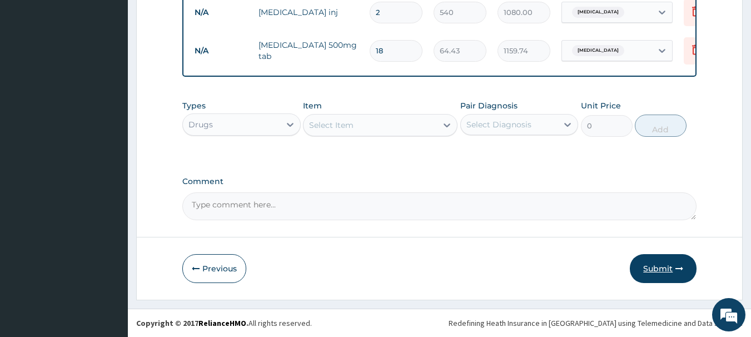
type input "18"
click at [659, 268] on button "Submit" at bounding box center [663, 268] width 67 height 29
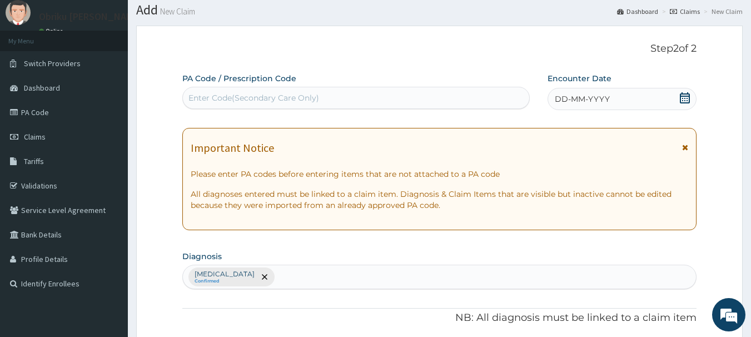
scroll to position [18, 0]
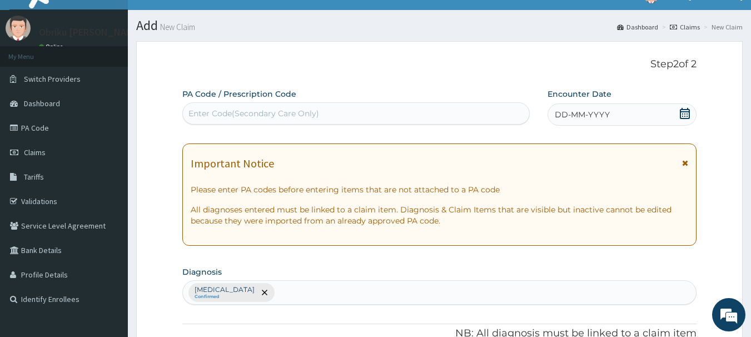
click at [608, 112] on span "DD-MM-YYYY" at bounding box center [582, 114] width 55 height 11
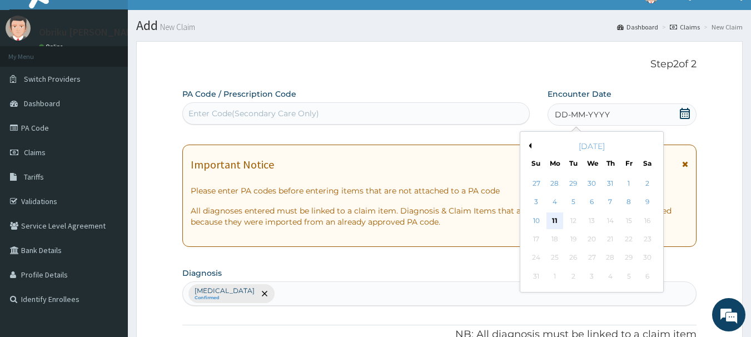
click at [557, 220] on div "11" at bounding box center [554, 220] width 17 height 17
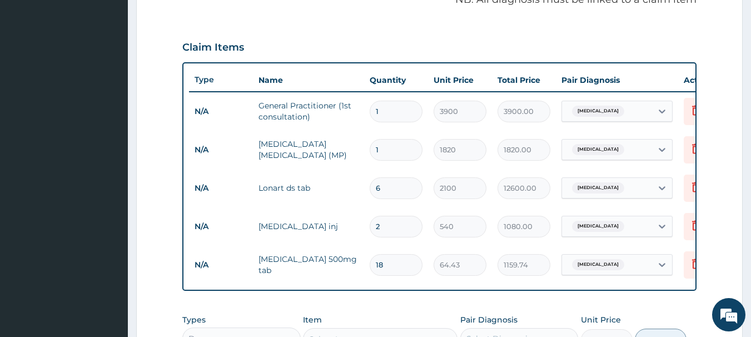
scroll to position [573, 0]
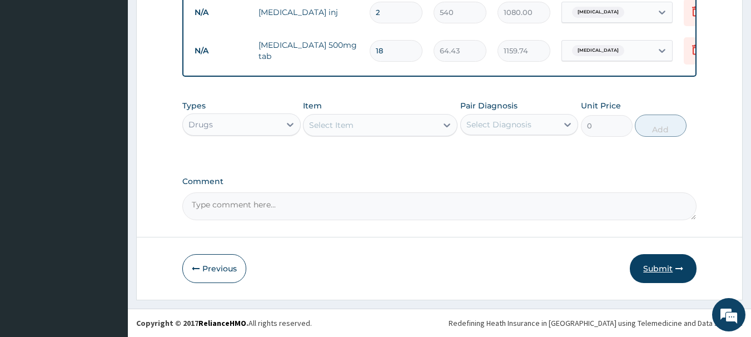
click at [652, 267] on button "Submit" at bounding box center [663, 268] width 67 height 29
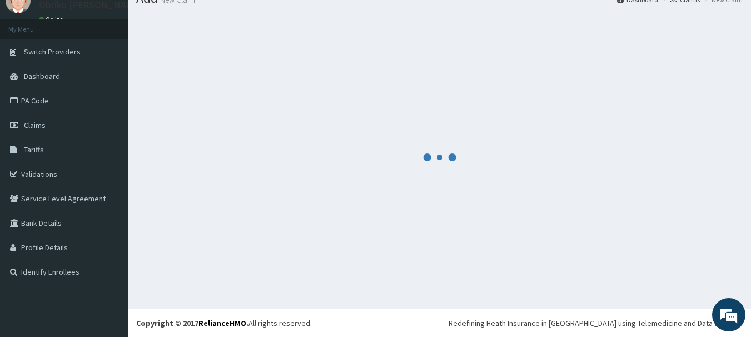
scroll to position [45, 0]
